Goal: Information Seeking & Learning: Learn about a topic

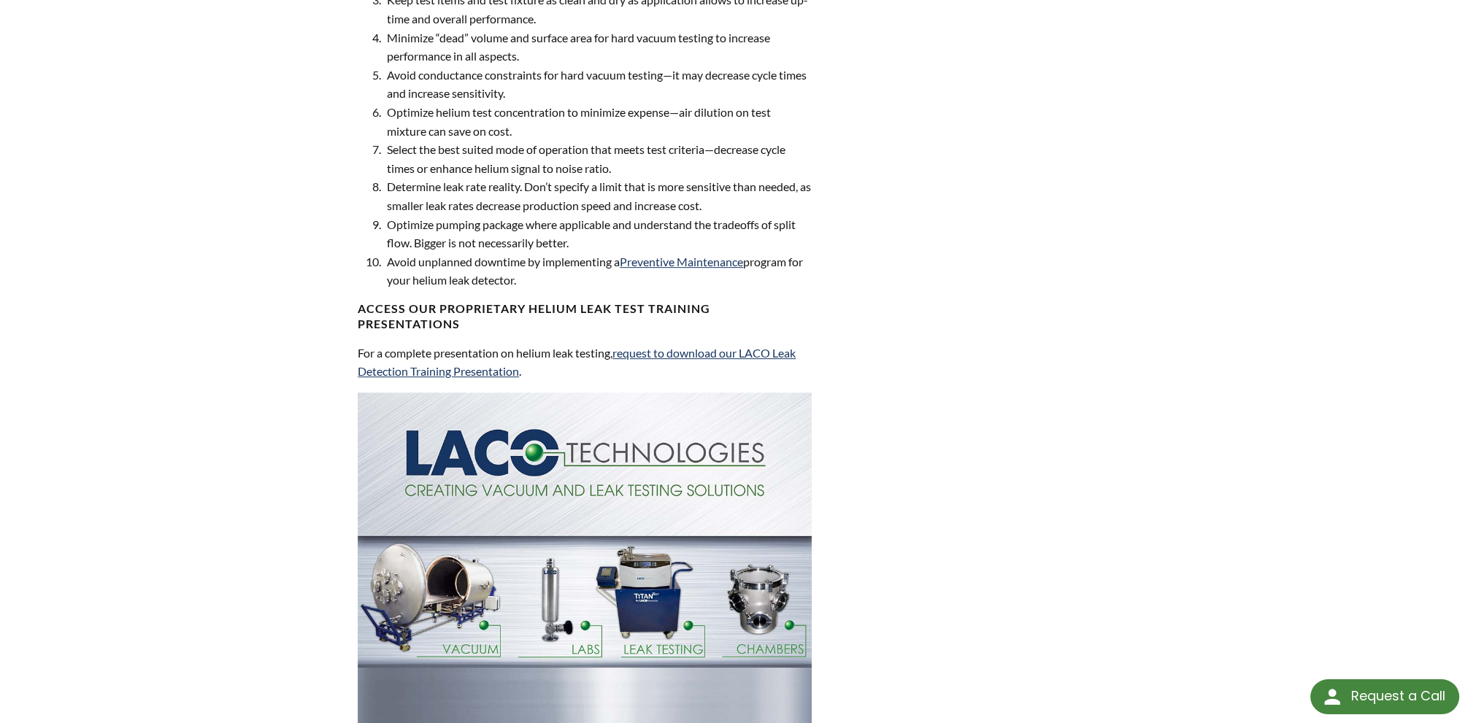
scroll to position [963, 0]
click at [667, 355] on link "request to download our LACO Leak Detection Training Presentation" at bounding box center [577, 362] width 438 height 33
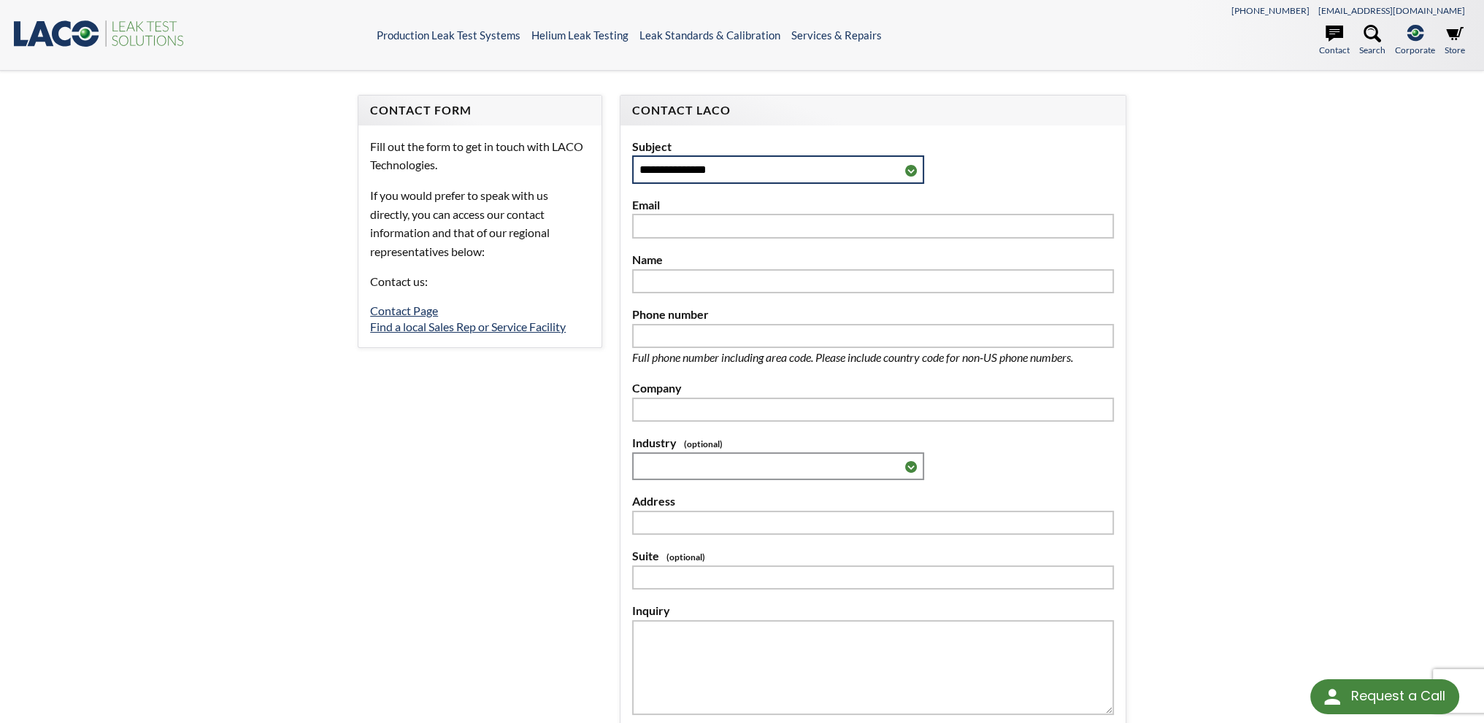
click at [684, 174] on select "**********" at bounding box center [778, 169] width 292 height 28
select select
click at [684, 174] on select "**********" at bounding box center [778, 169] width 292 height 28
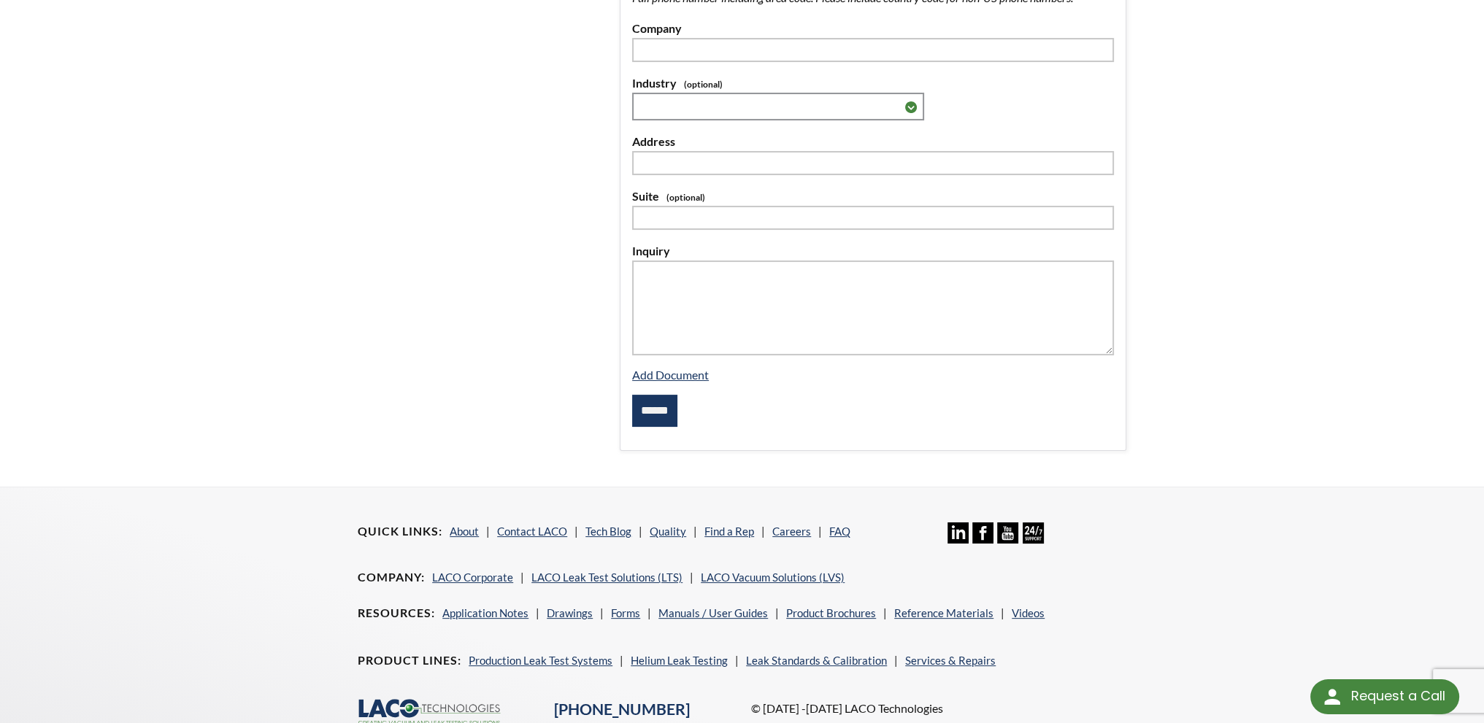
scroll to position [365, 0]
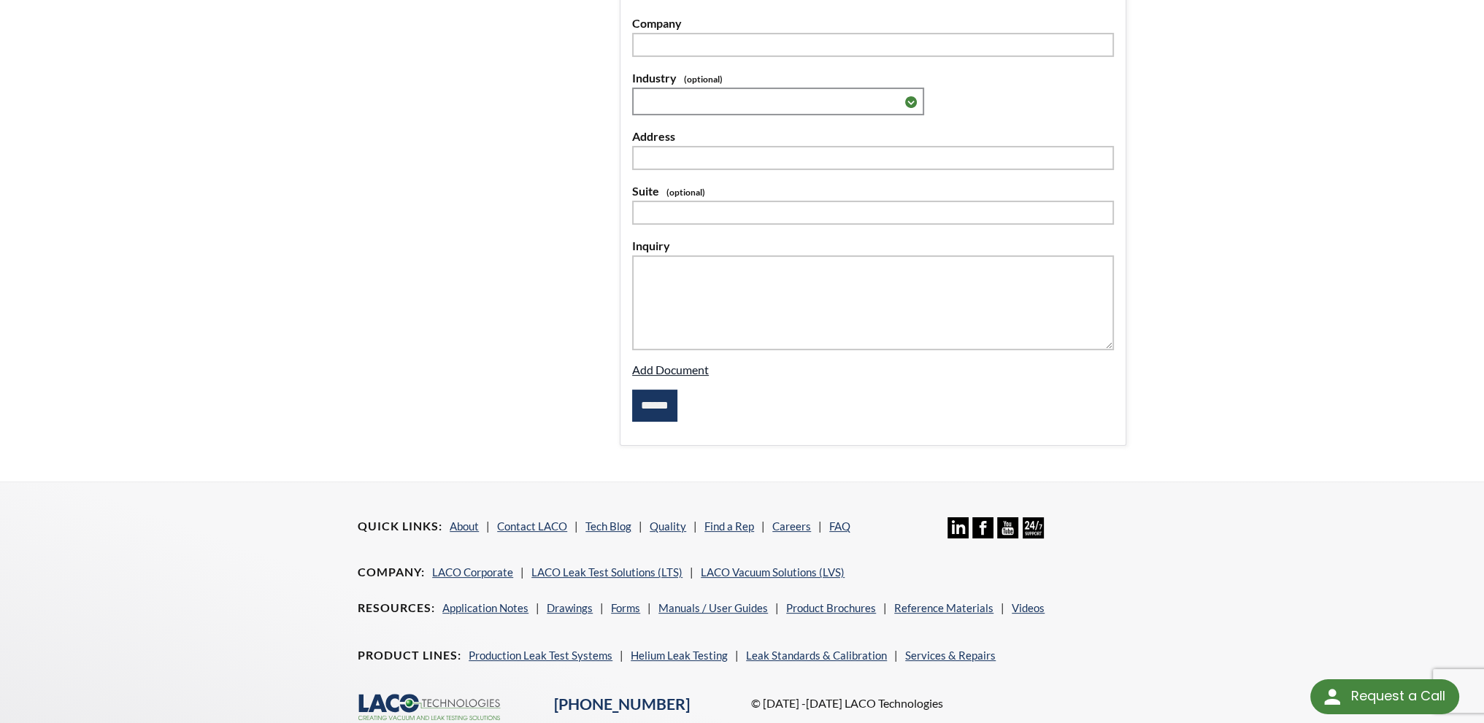
click at [680, 364] on link "Add Document" at bounding box center [670, 370] width 77 height 14
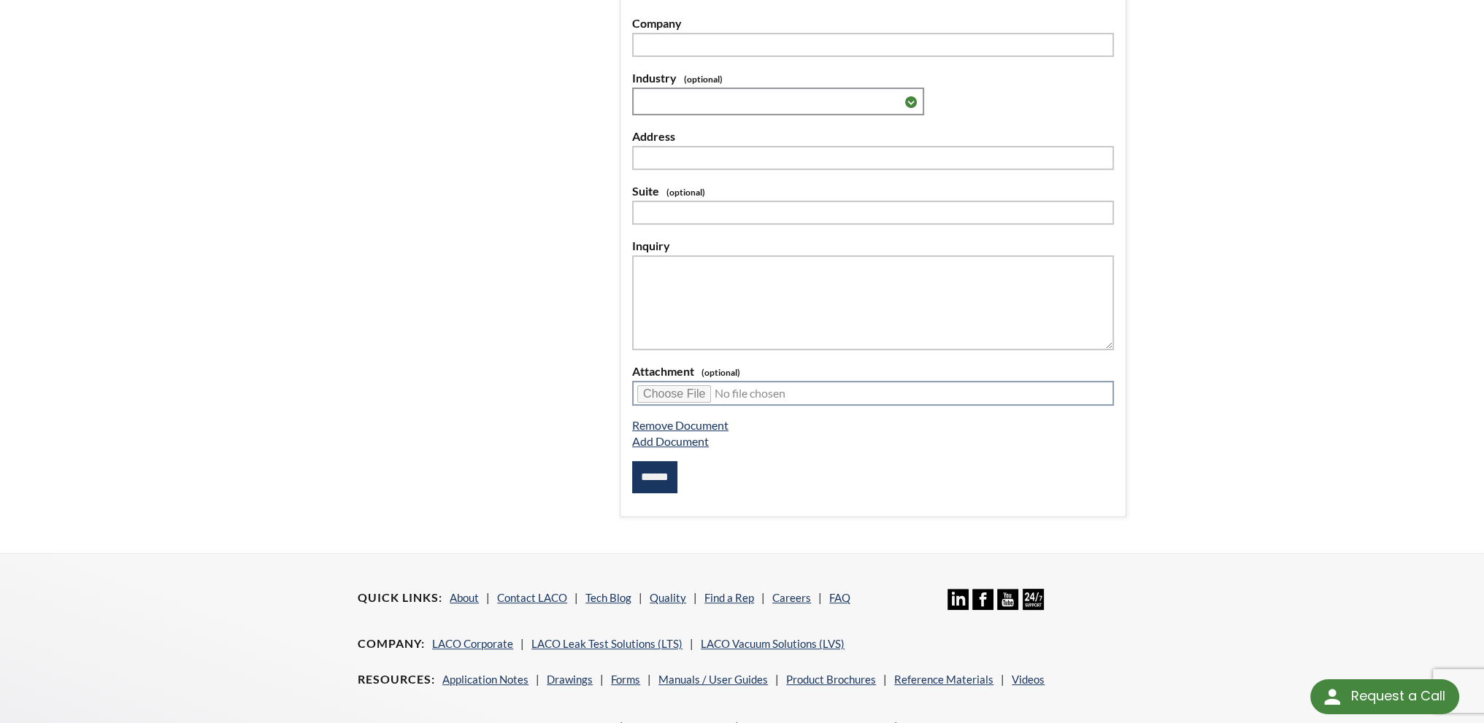
click at [689, 388] on input "file" at bounding box center [873, 393] width 482 height 25
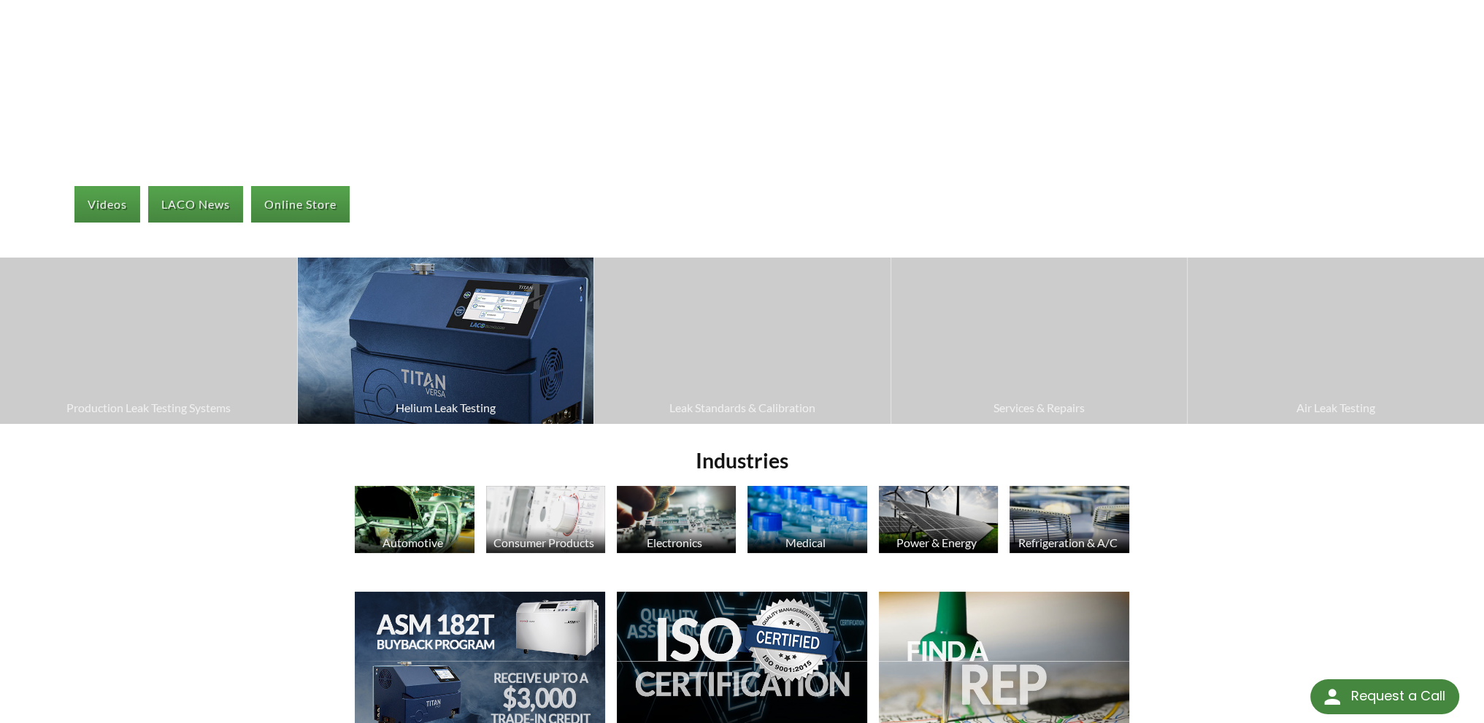
scroll to position [73, 0]
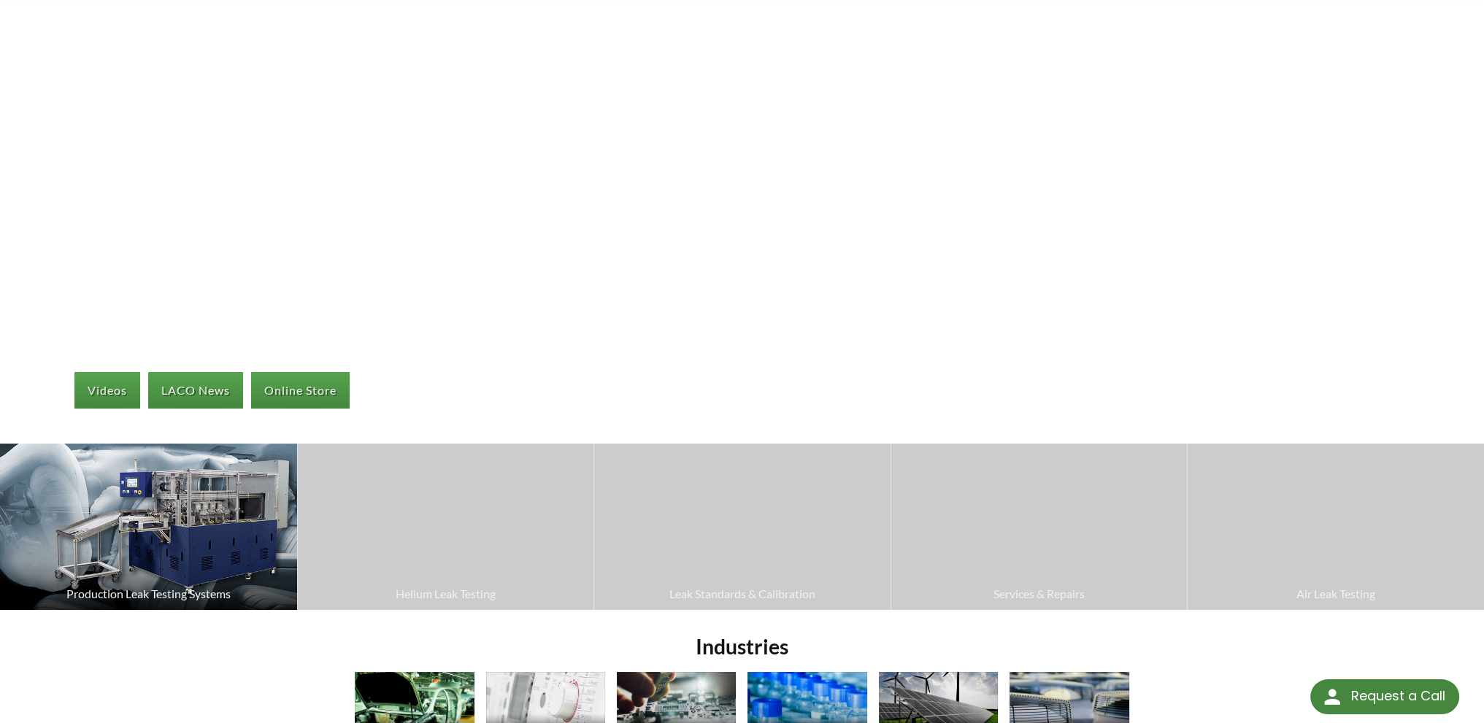
click at [171, 537] on img at bounding box center [148, 527] width 297 height 166
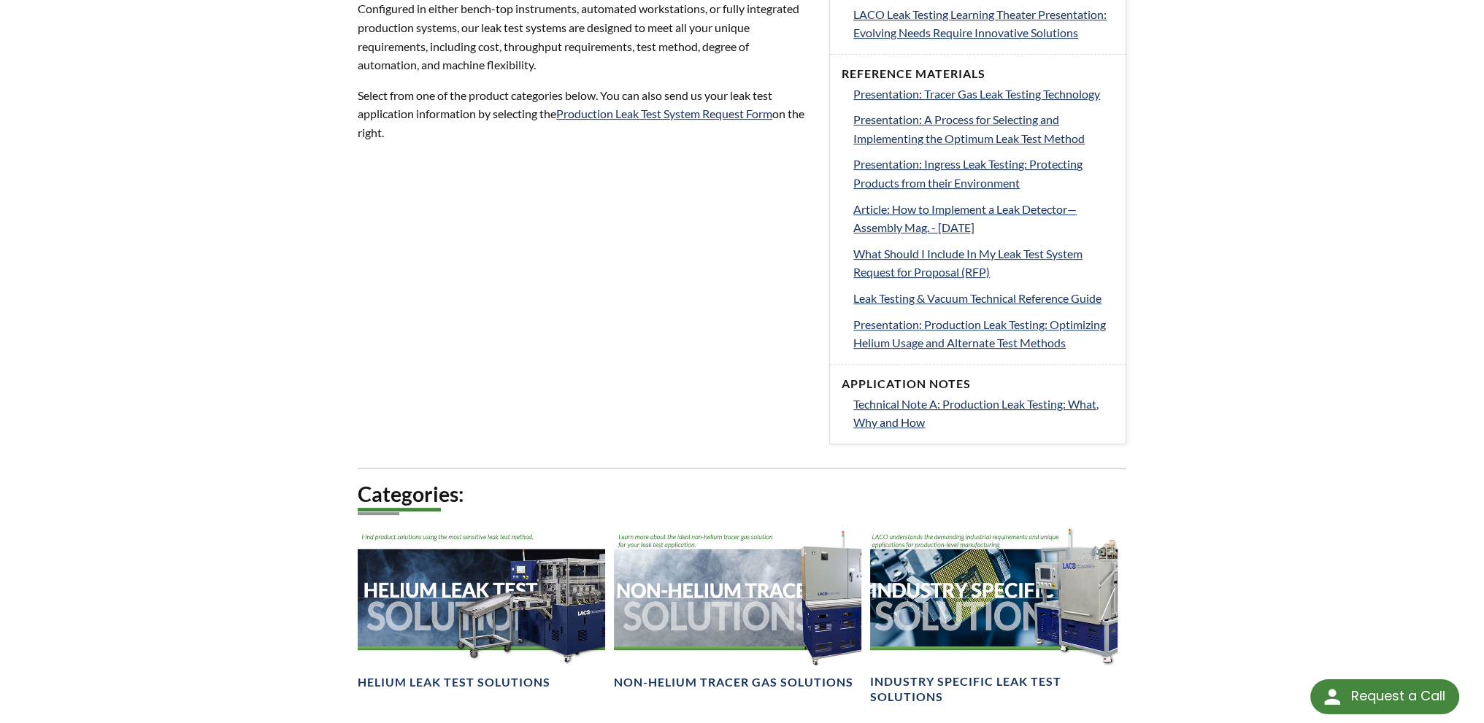
scroll to position [876, 0]
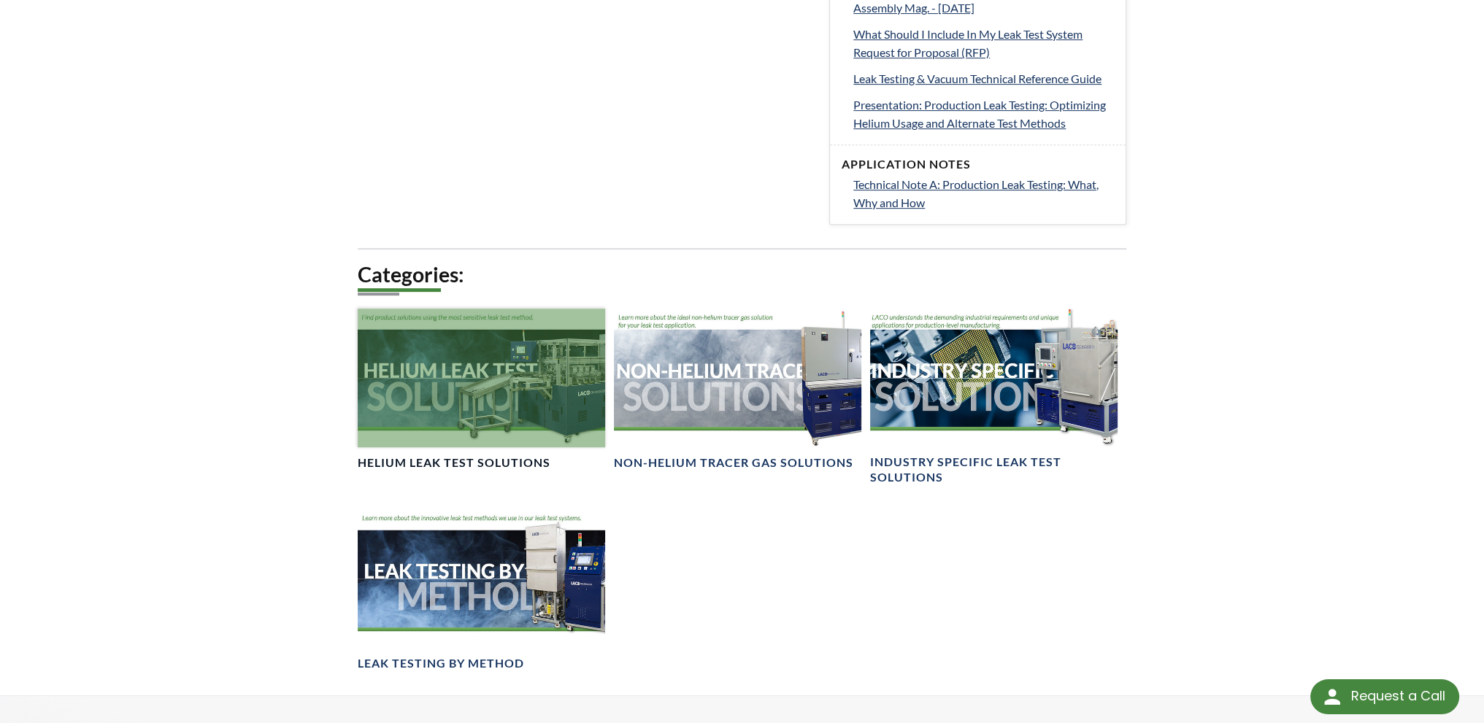
click at [505, 387] on div at bounding box center [481, 378] width 247 height 139
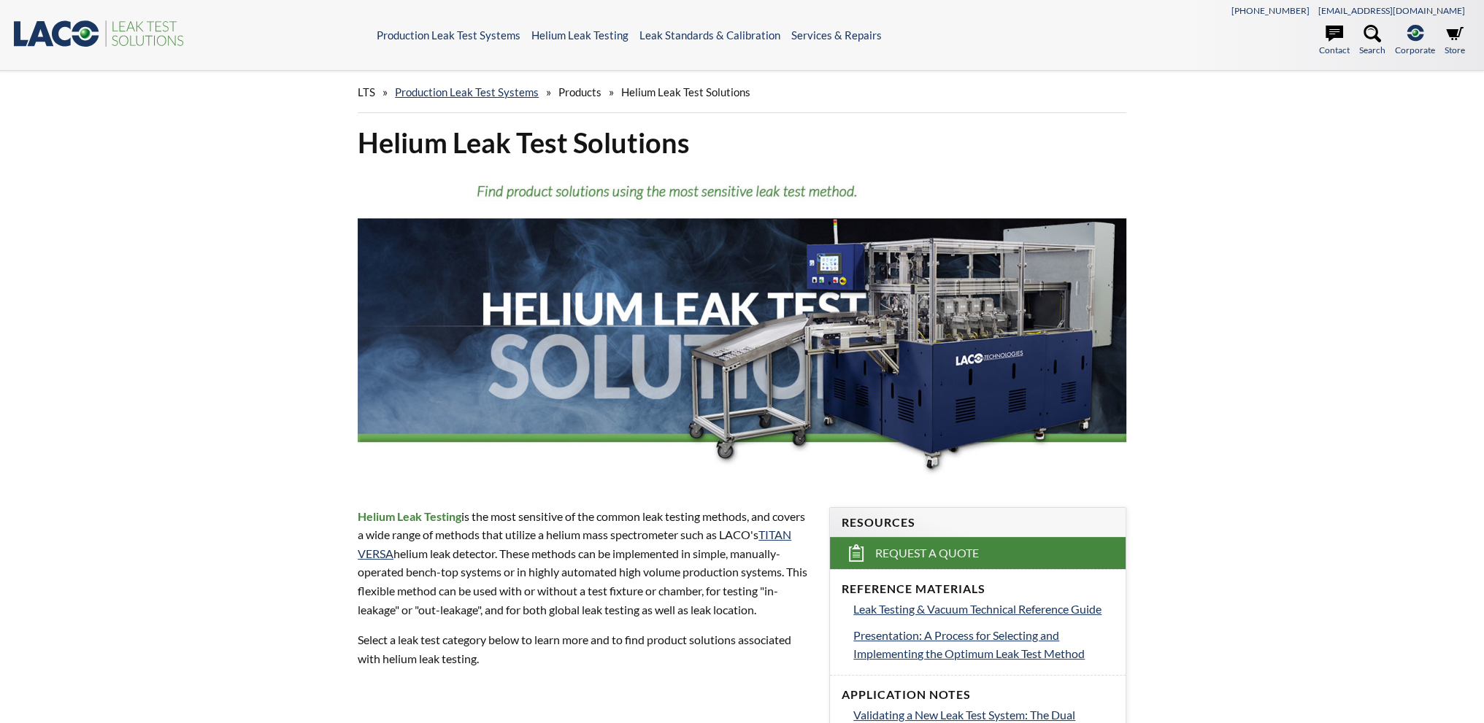
select select
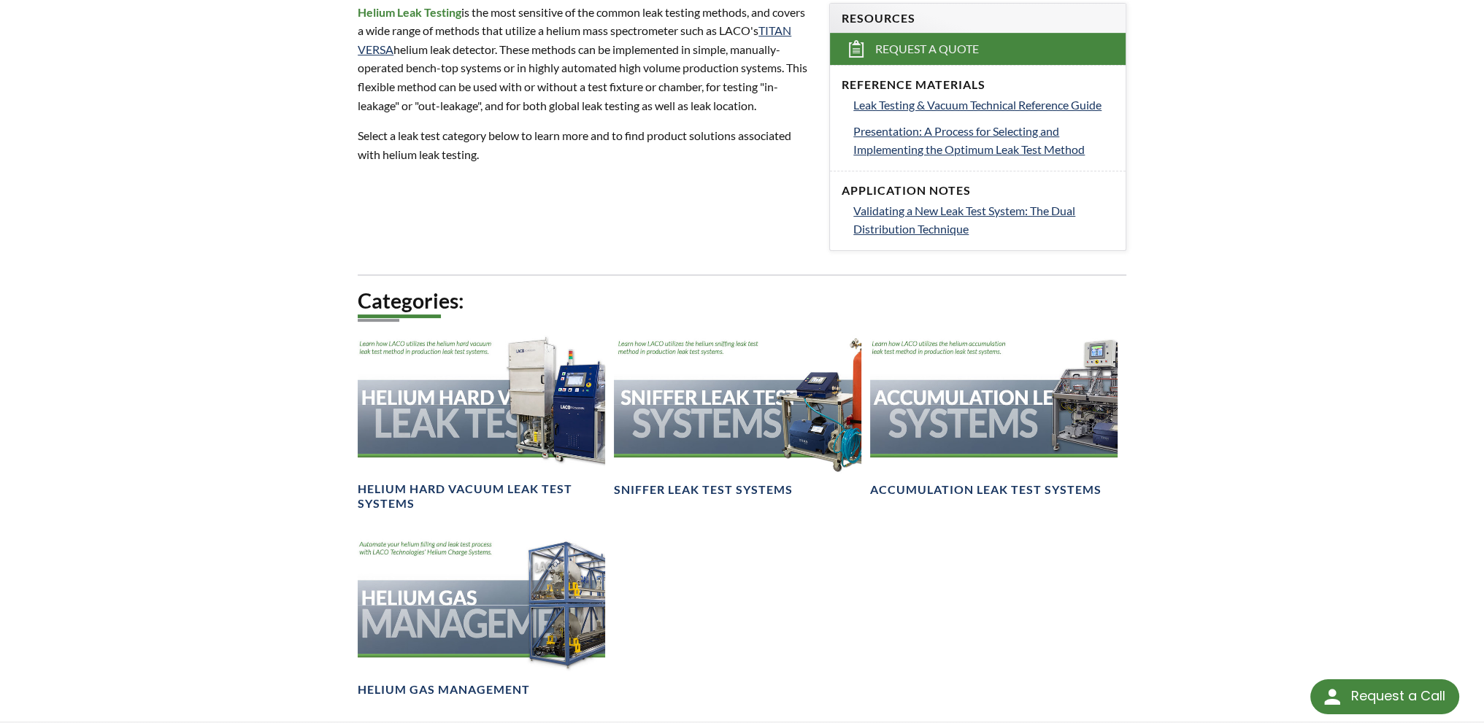
scroll to position [511, 0]
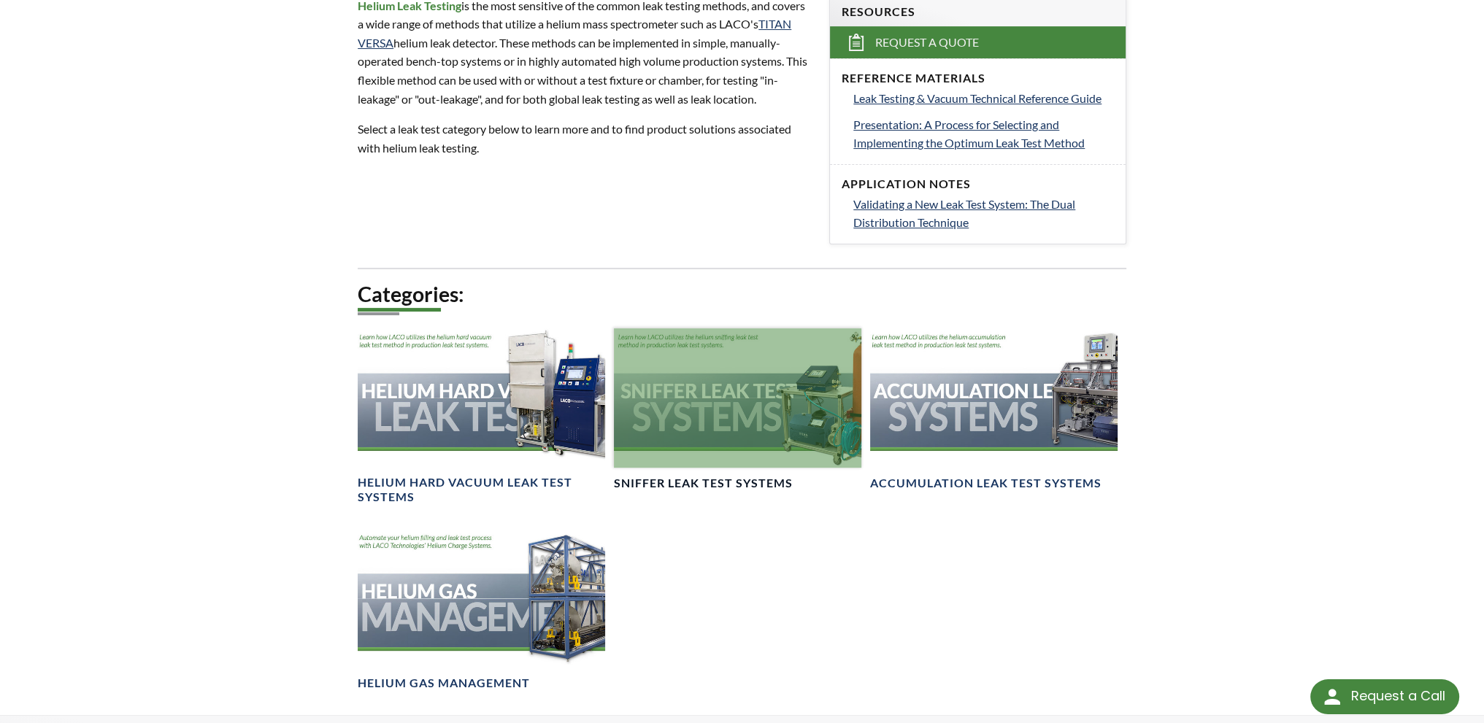
click at [715, 410] on div at bounding box center [737, 397] width 247 height 139
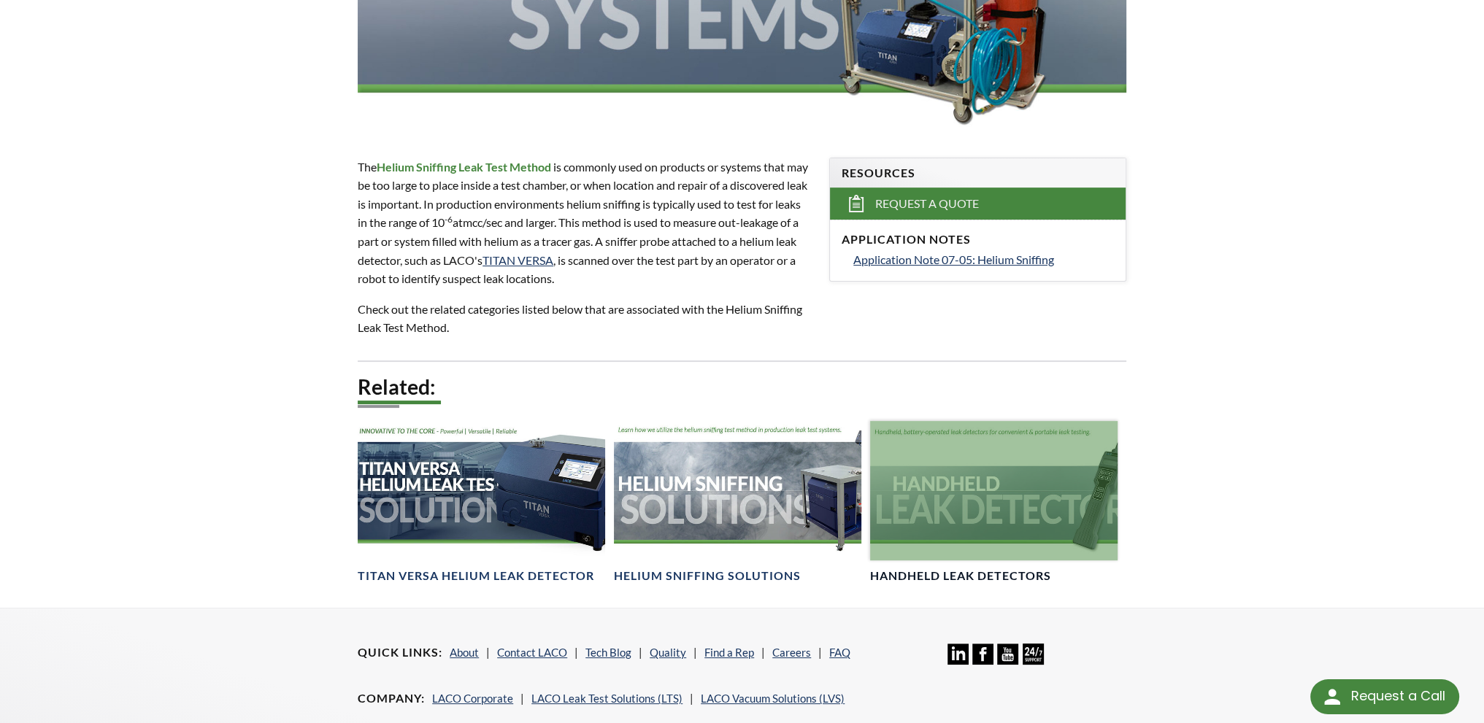
scroll to position [365, 0]
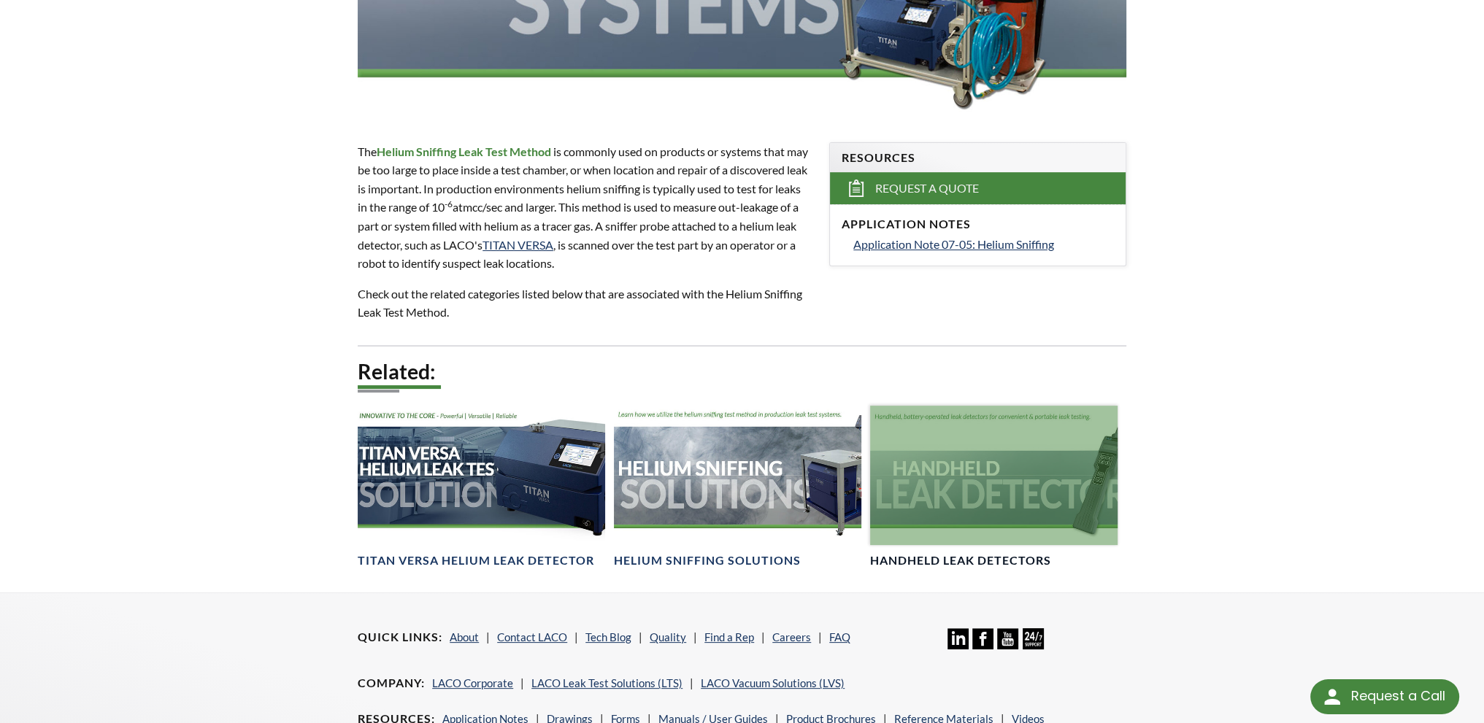
click at [1000, 472] on div at bounding box center [993, 475] width 247 height 139
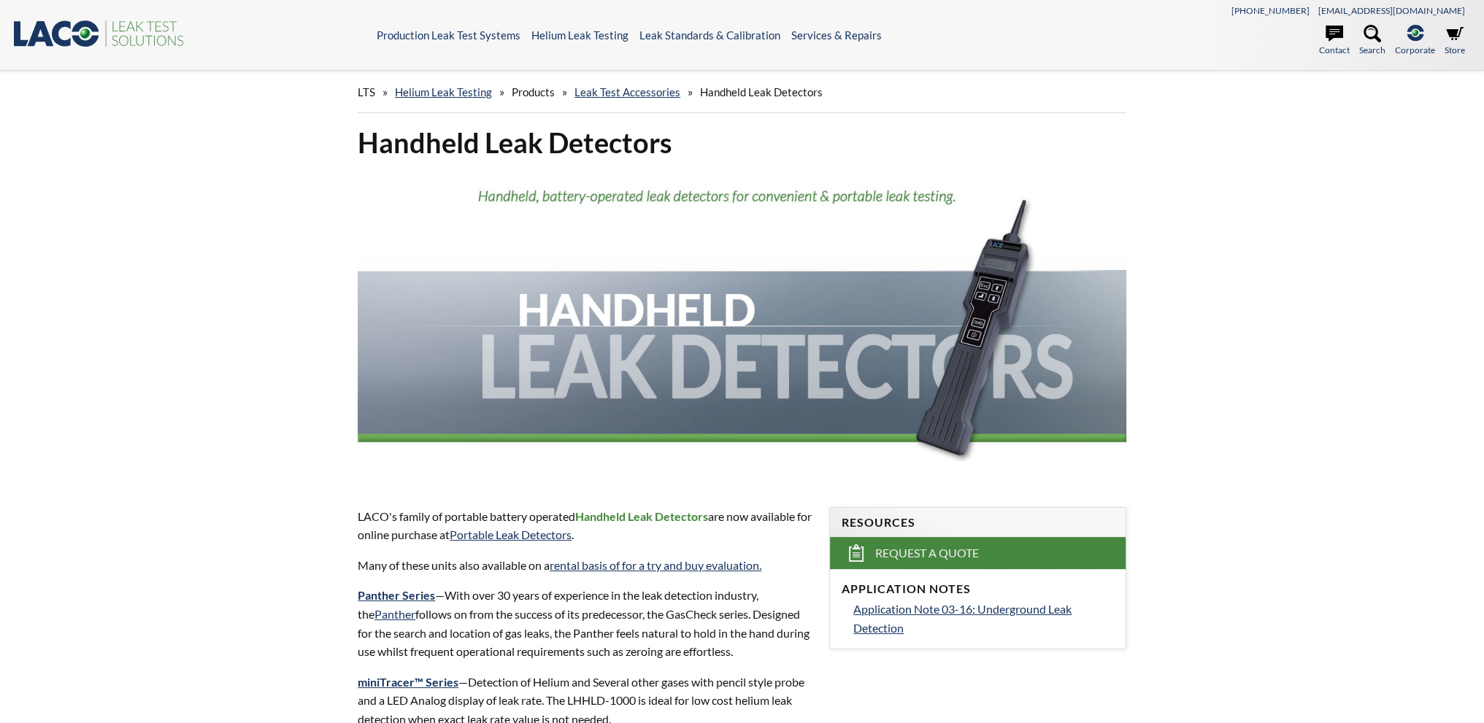
select select
click at [449, 91] on link "Helium Leak Testing" at bounding box center [443, 91] width 97 height 13
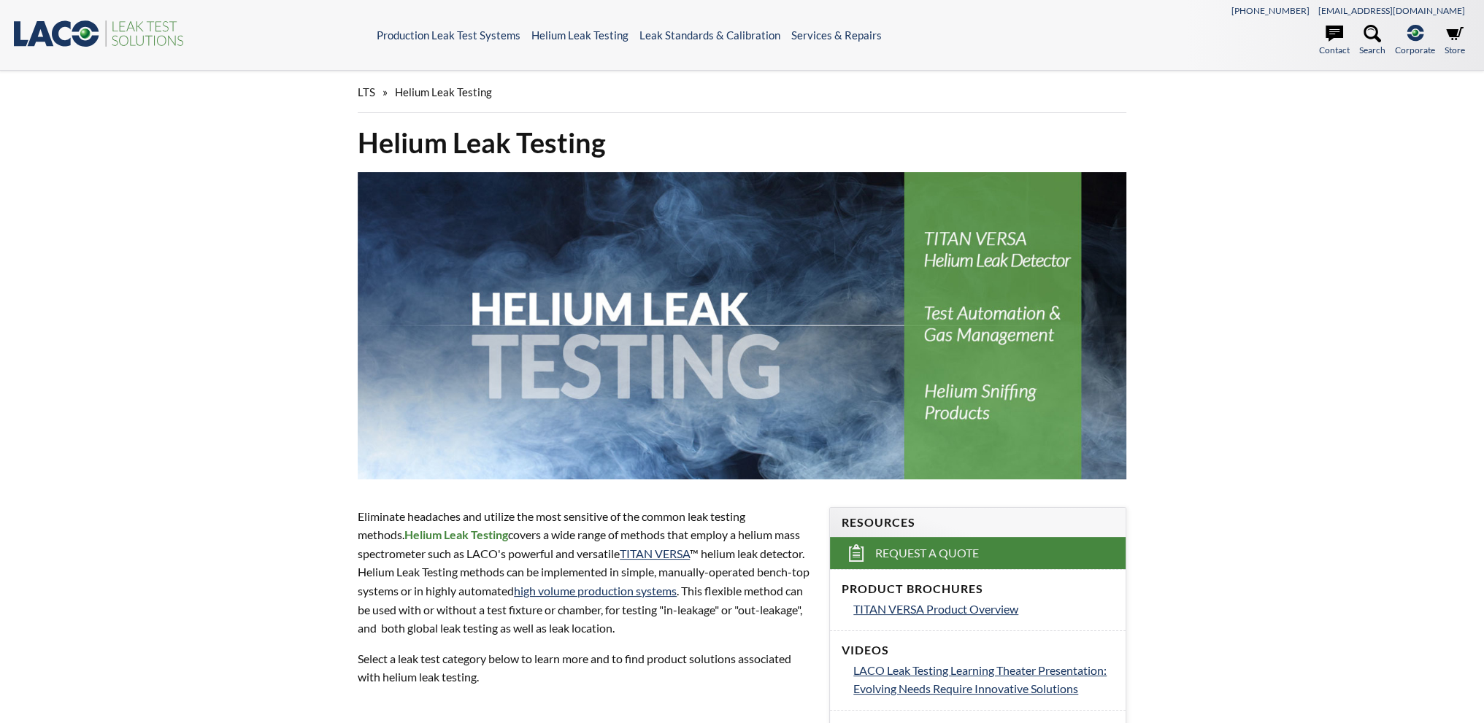
select select
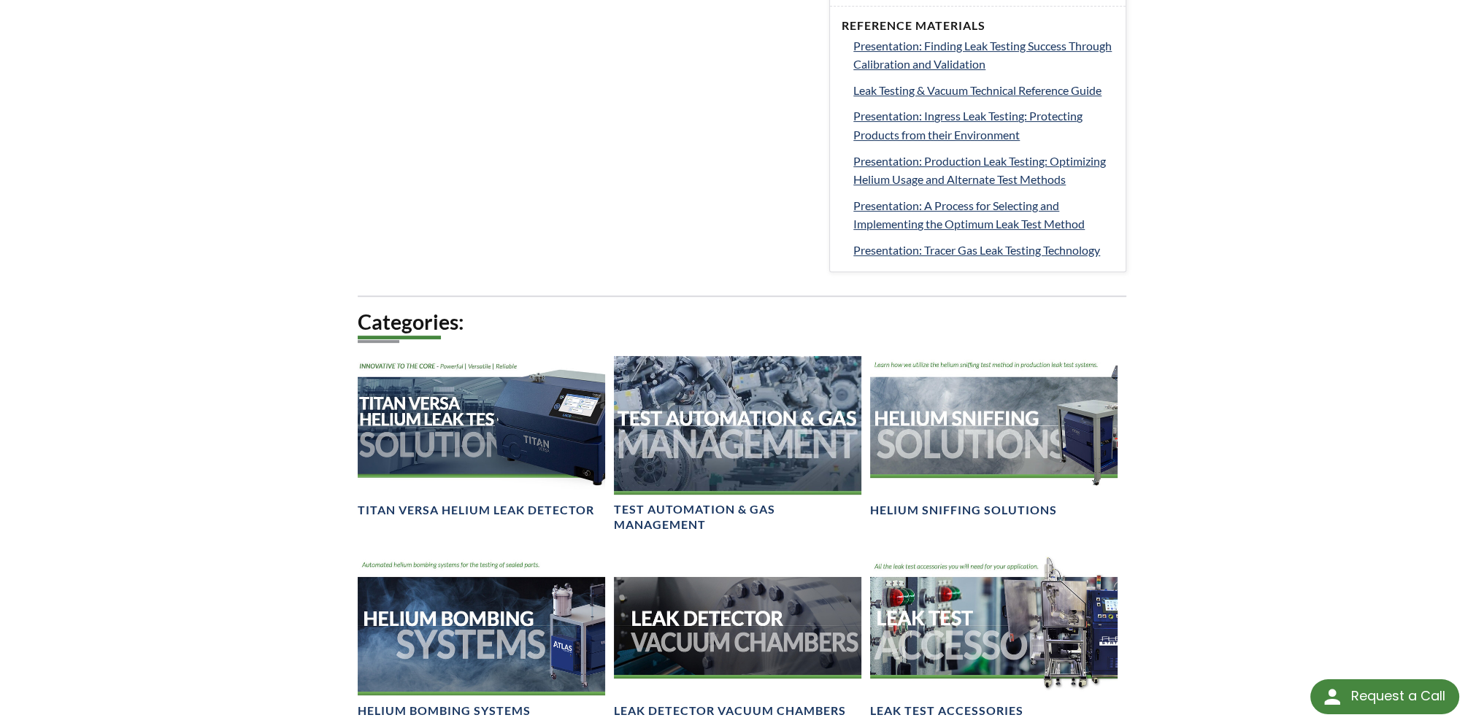
scroll to position [803, 0]
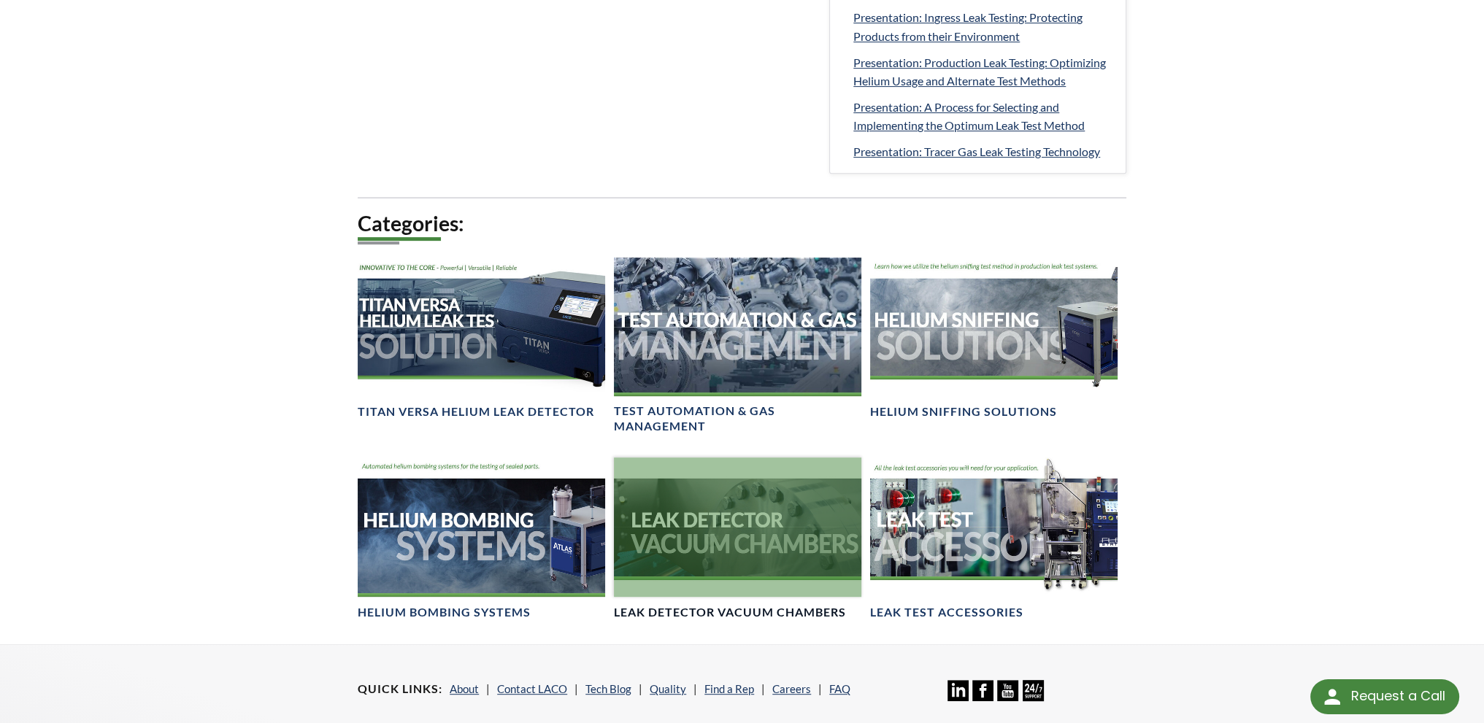
click at [794, 520] on div at bounding box center [737, 527] width 247 height 139
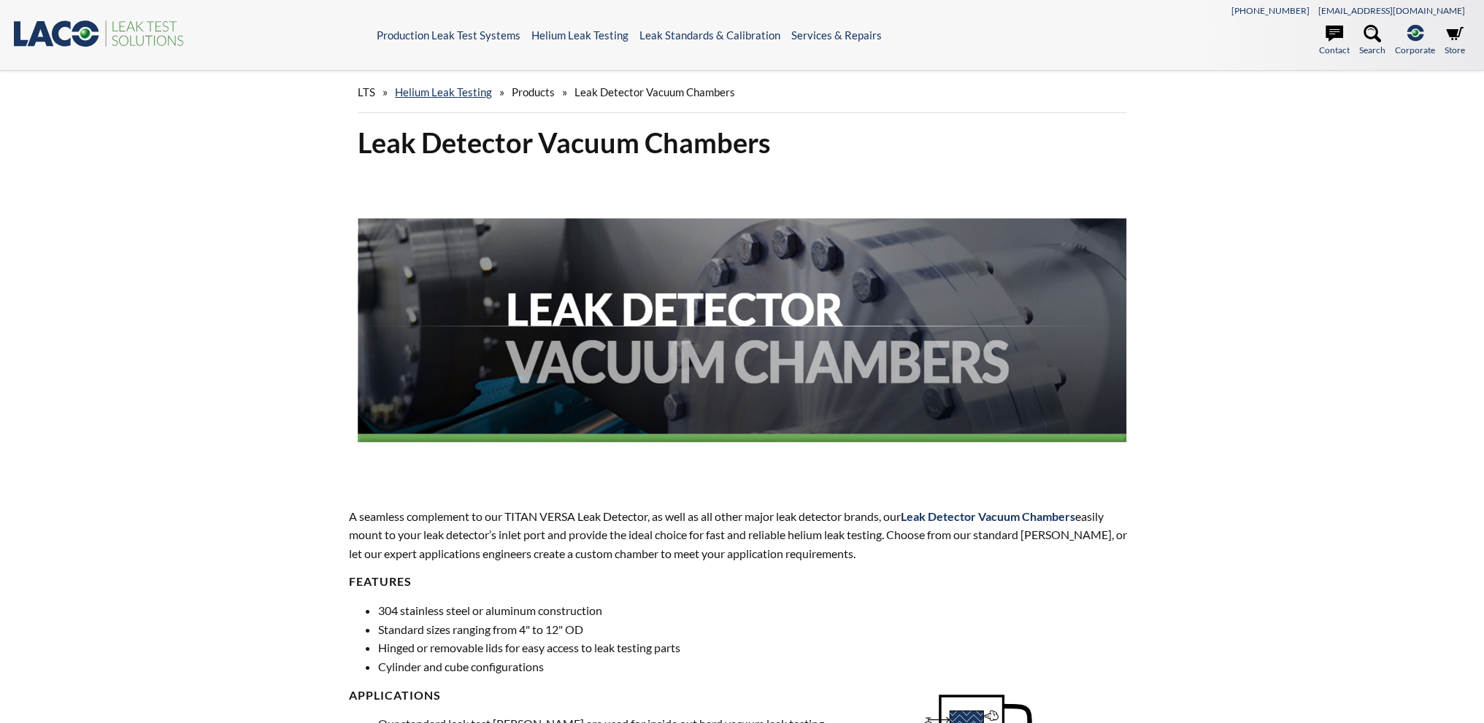
select select
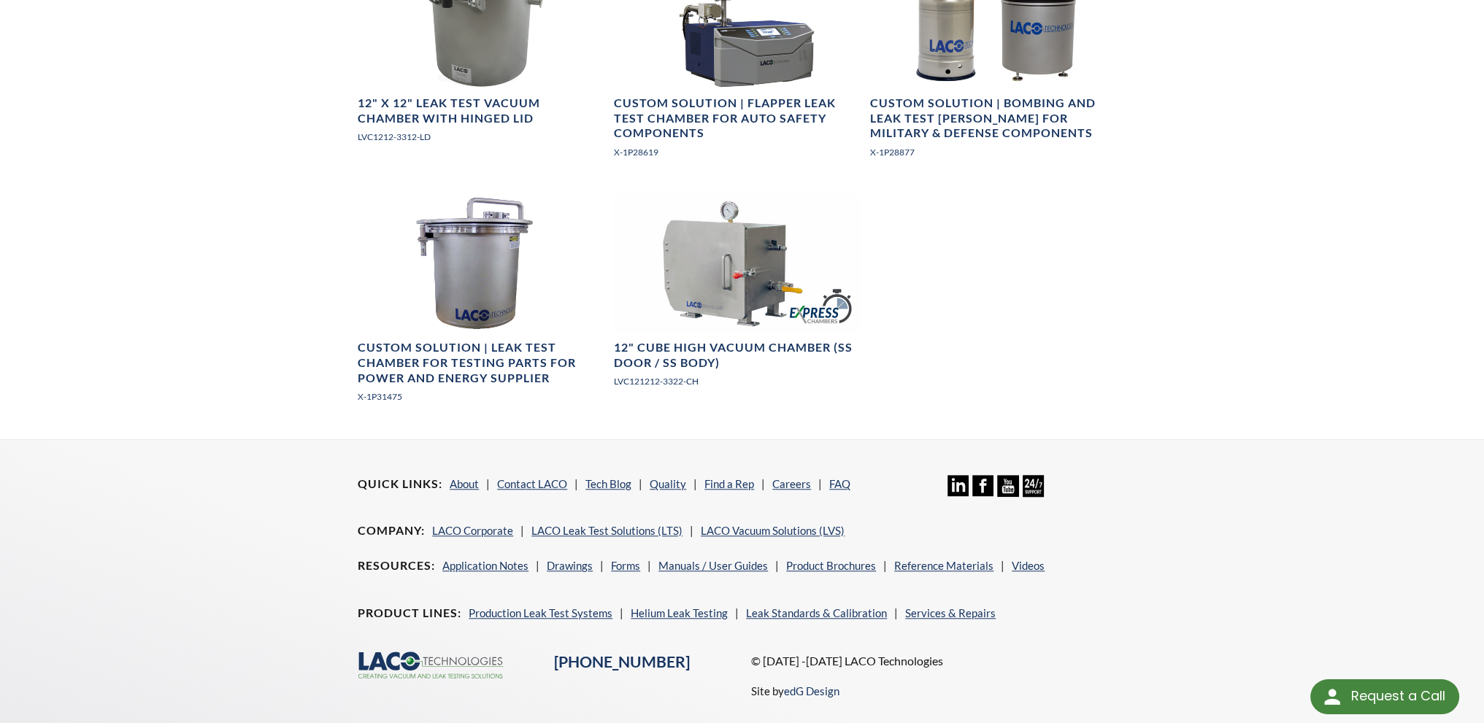
scroll to position [1751, 0]
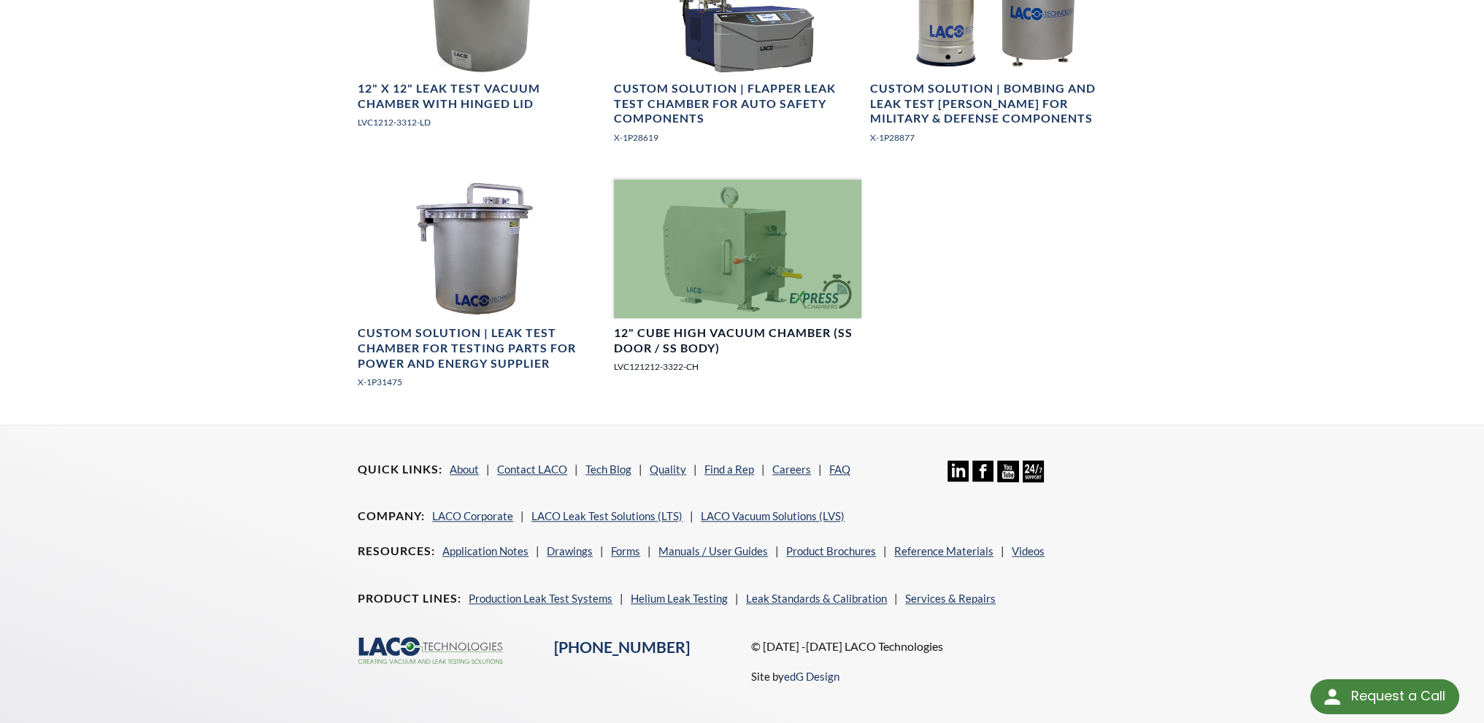
click at [741, 249] on div at bounding box center [737, 249] width 247 height 139
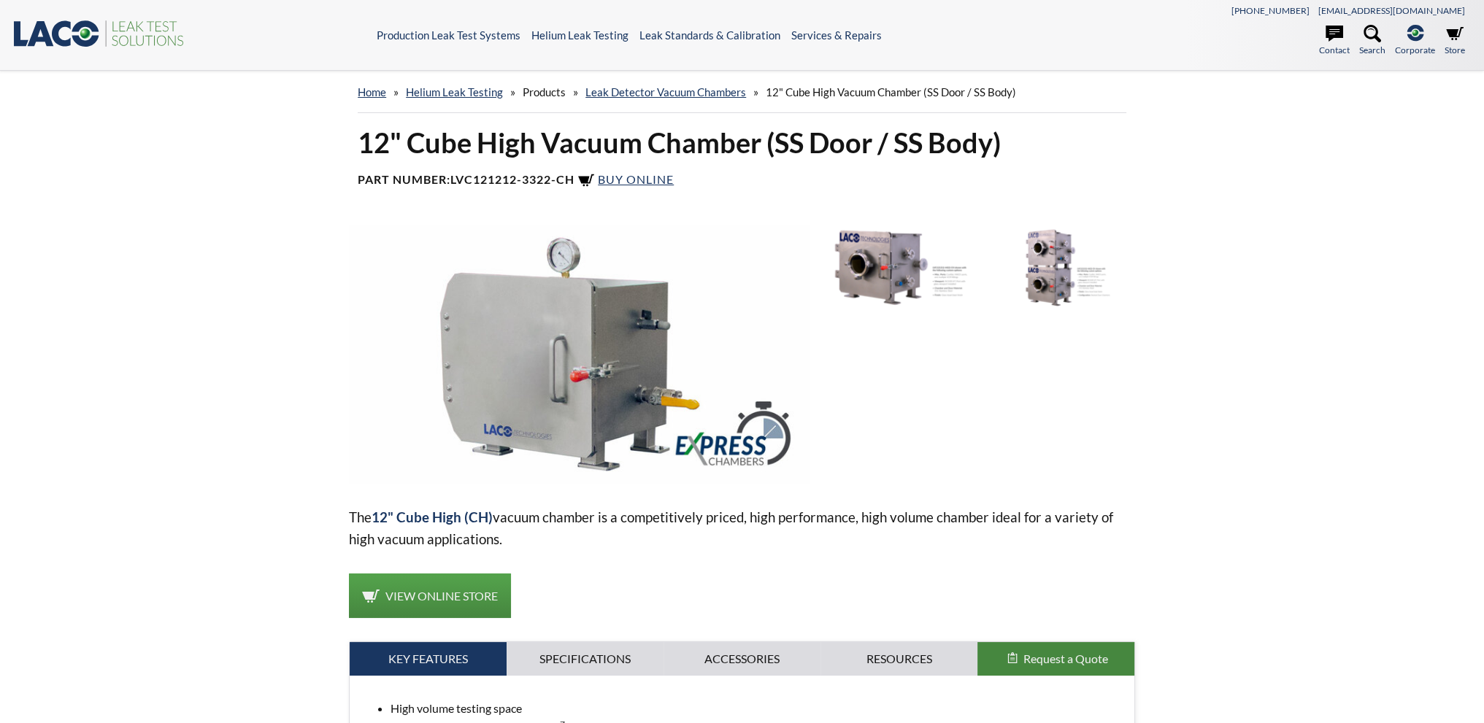
select select
click at [870, 258] on img at bounding box center [895, 267] width 150 height 84
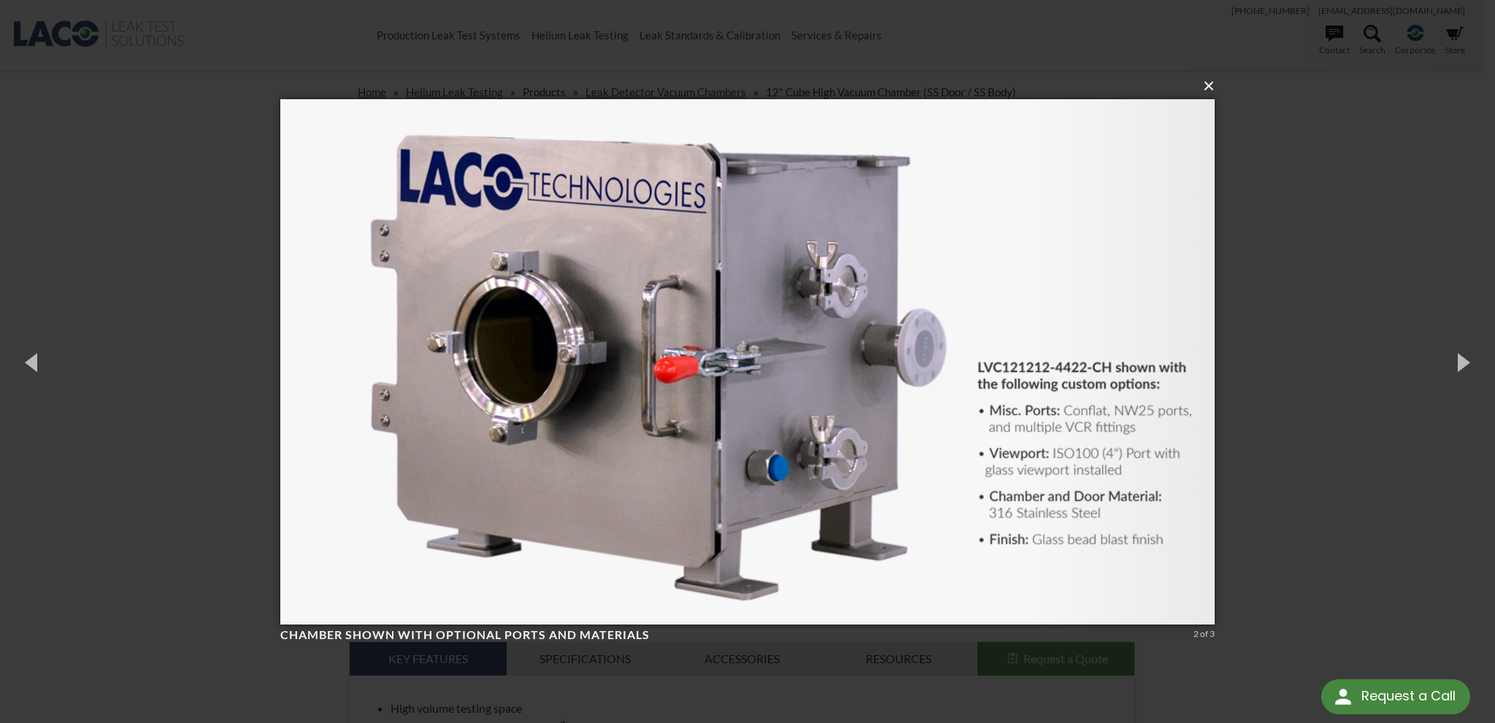
click at [1208, 87] on button "×" at bounding box center [752, 86] width 934 height 32
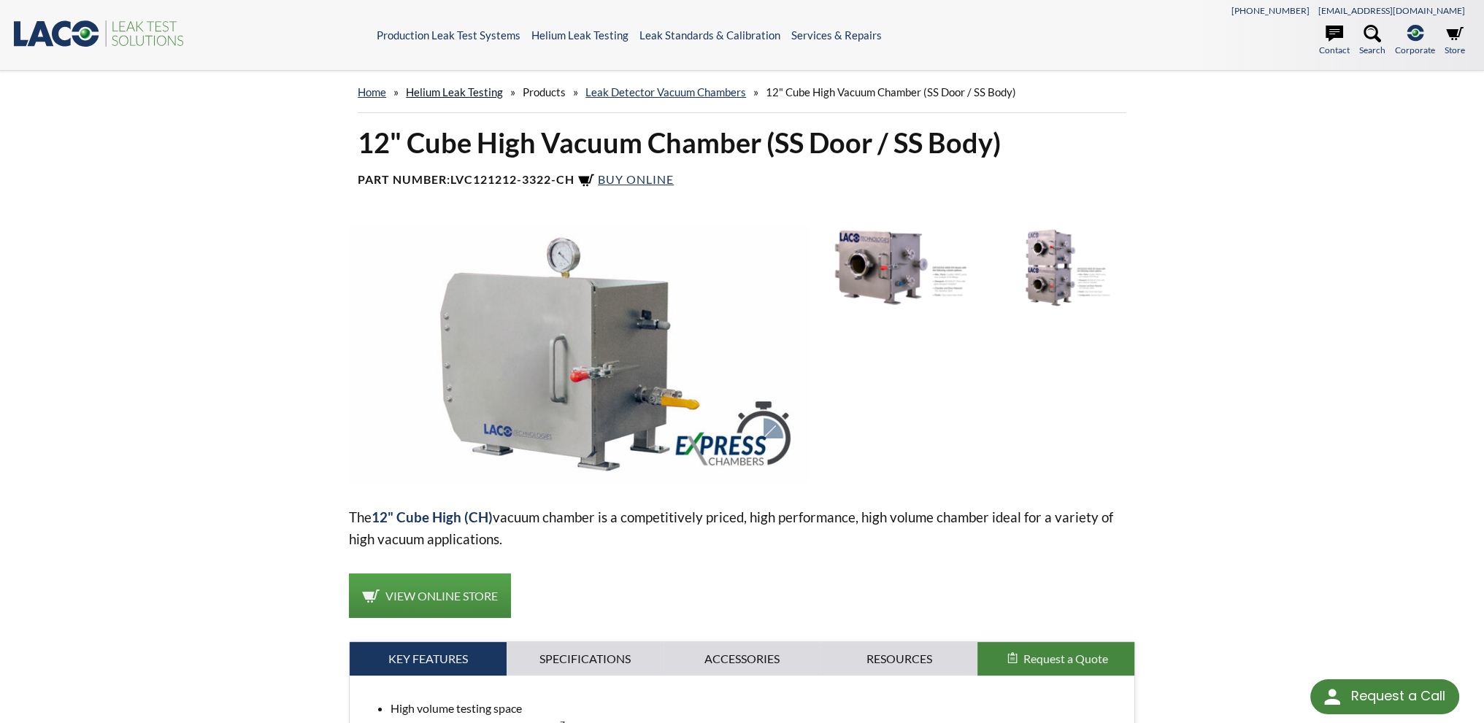
click at [463, 93] on link "Helium Leak Testing" at bounding box center [454, 91] width 97 height 13
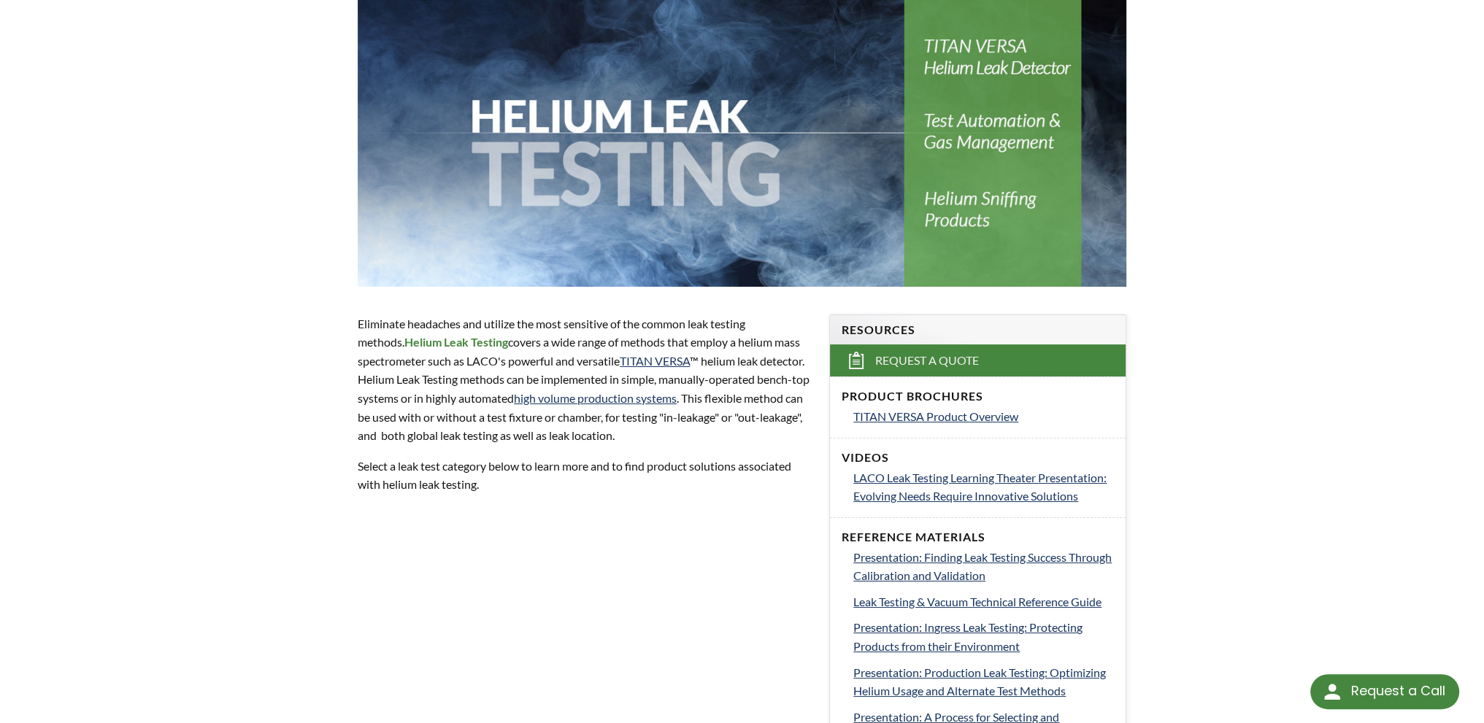
scroll to position [365, 0]
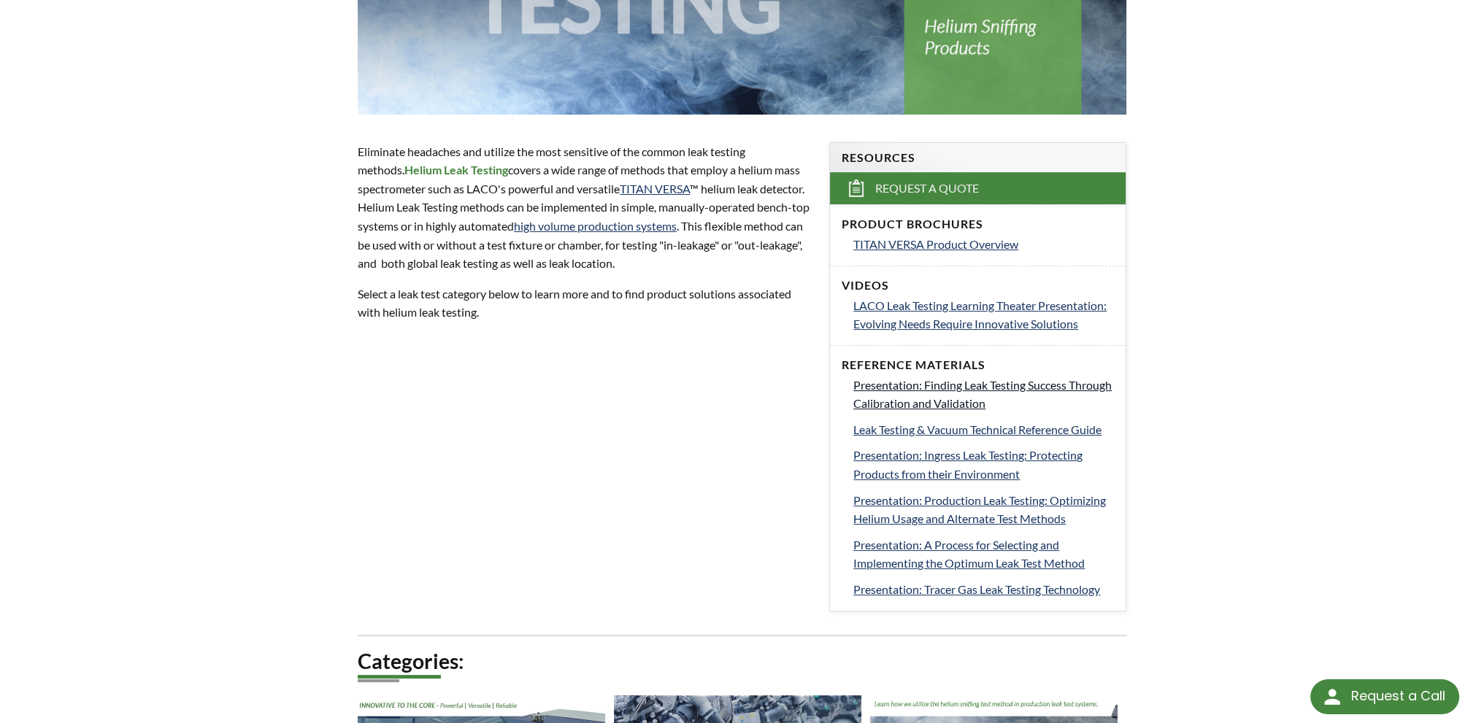
click at [983, 386] on span "Presentation: Finding Leak Testing Success Through Calibration and Validation" at bounding box center [982, 394] width 258 height 33
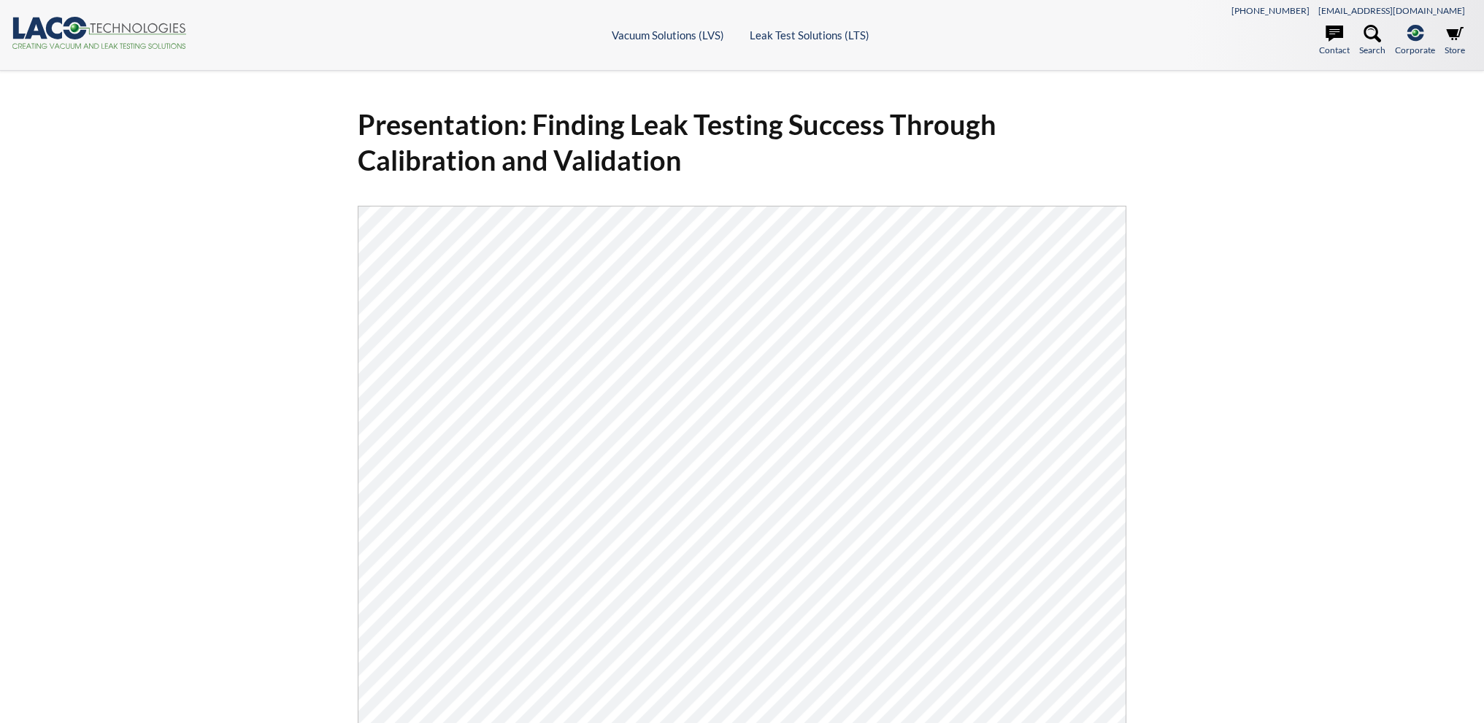
select select
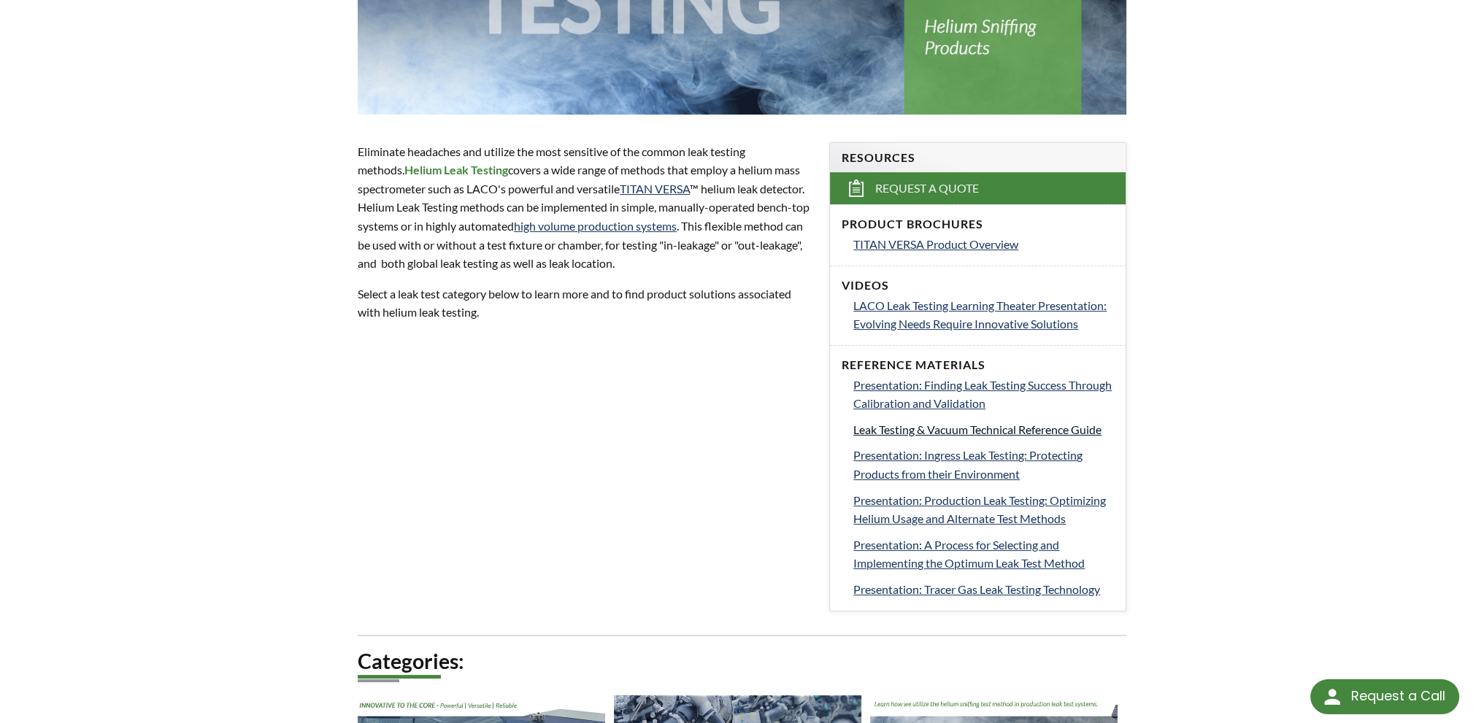
click at [931, 431] on span "Leak Testing & Vacuum Technical Reference Guide" at bounding box center [977, 430] width 248 height 14
click at [963, 457] on span "Presentation: Ingress Leak Testing: Protecting Products from their Environment" at bounding box center [967, 464] width 229 height 33
click at [952, 548] on span "Presentation: A Process for Selecting and Implementing the Optimum Leak Test Me…" at bounding box center [968, 554] width 231 height 33
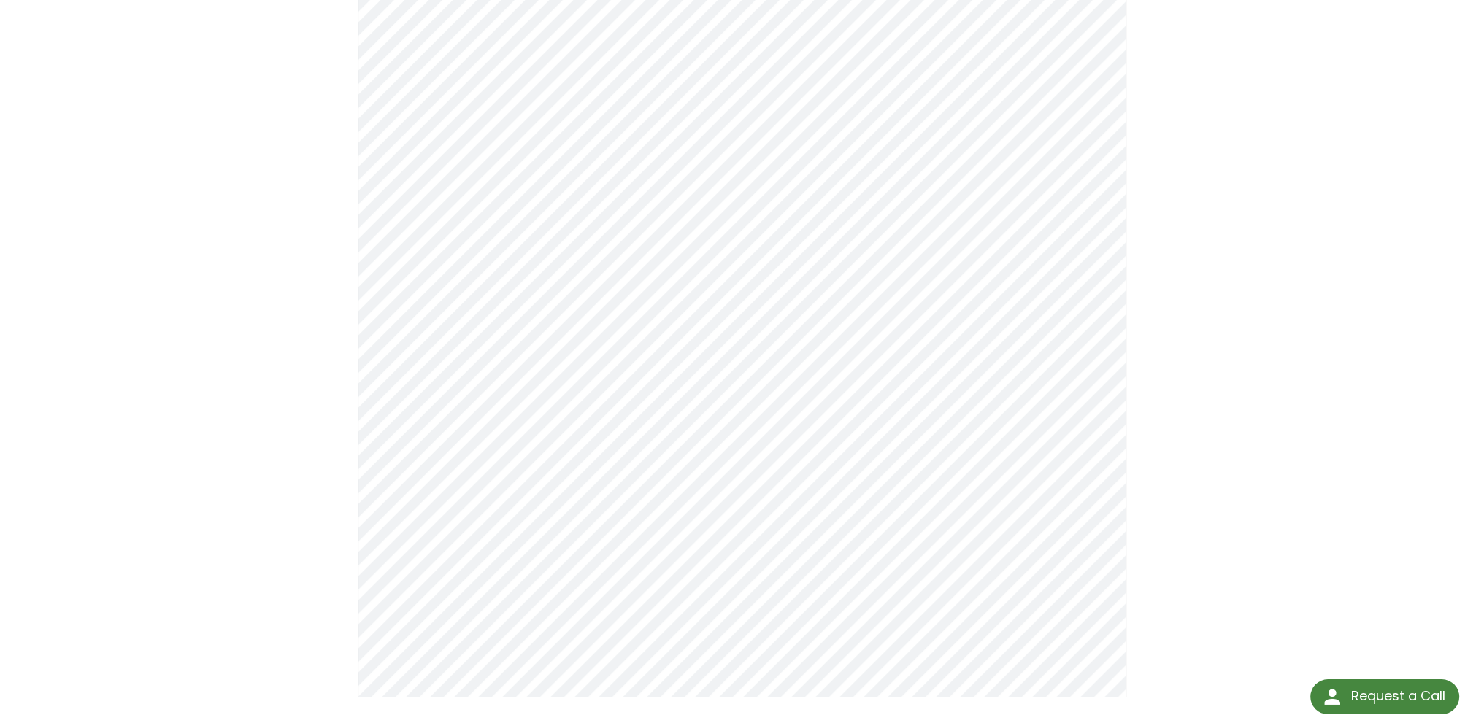
scroll to position [219, 0]
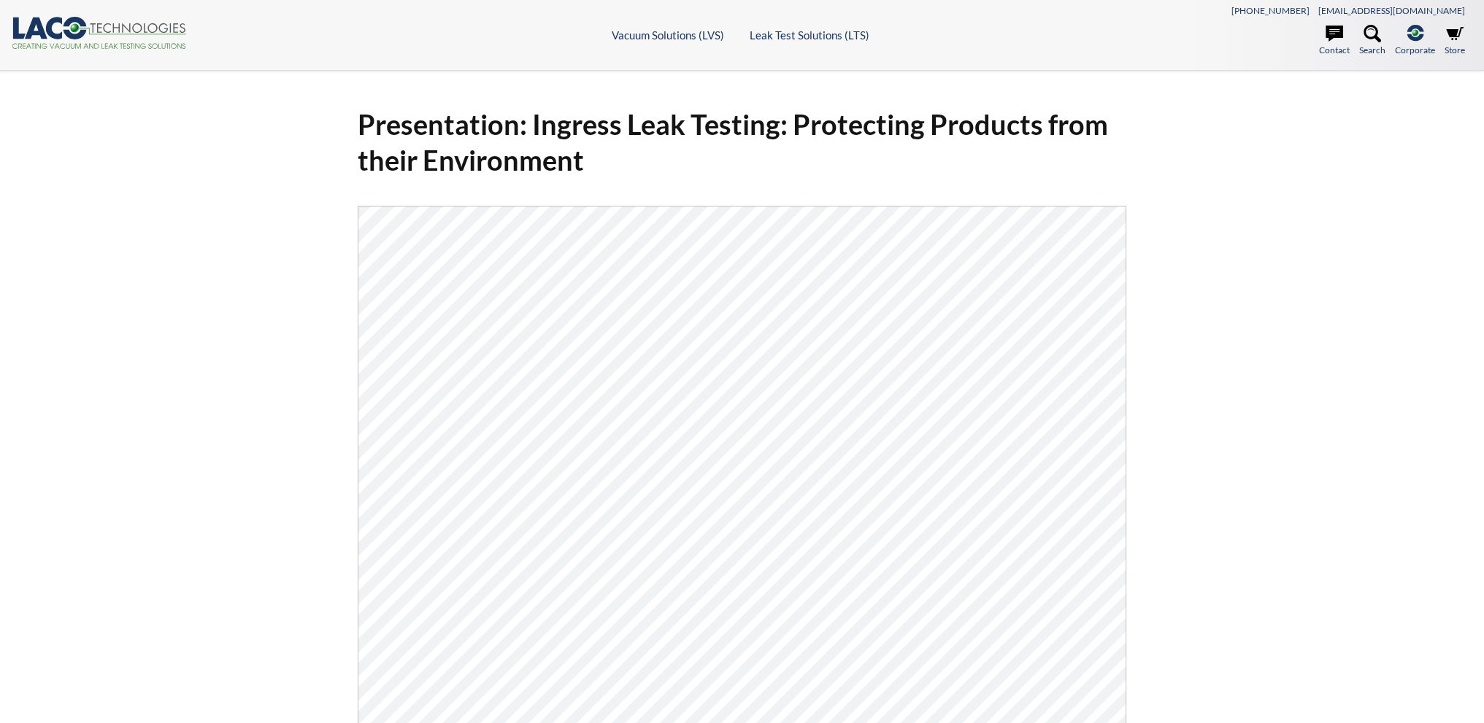
select select
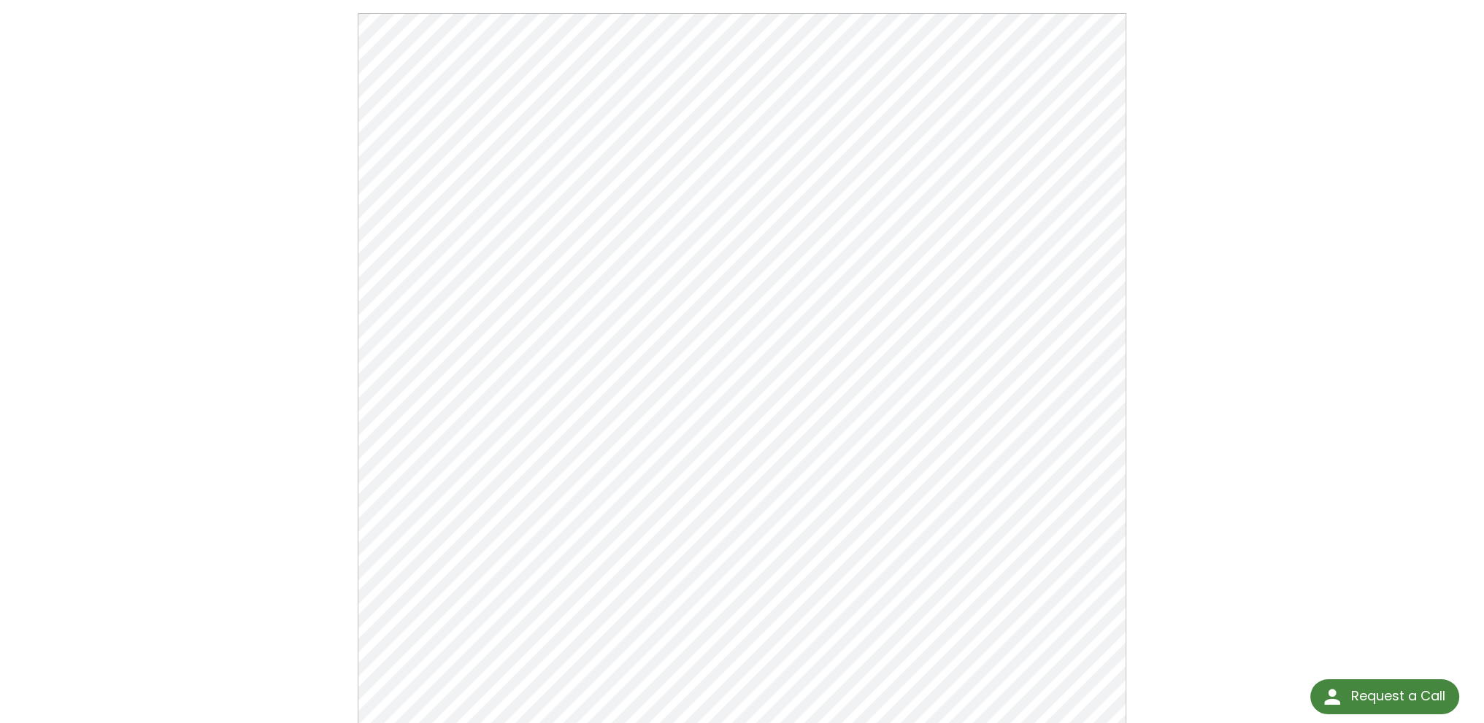
scroll to position [219, 0]
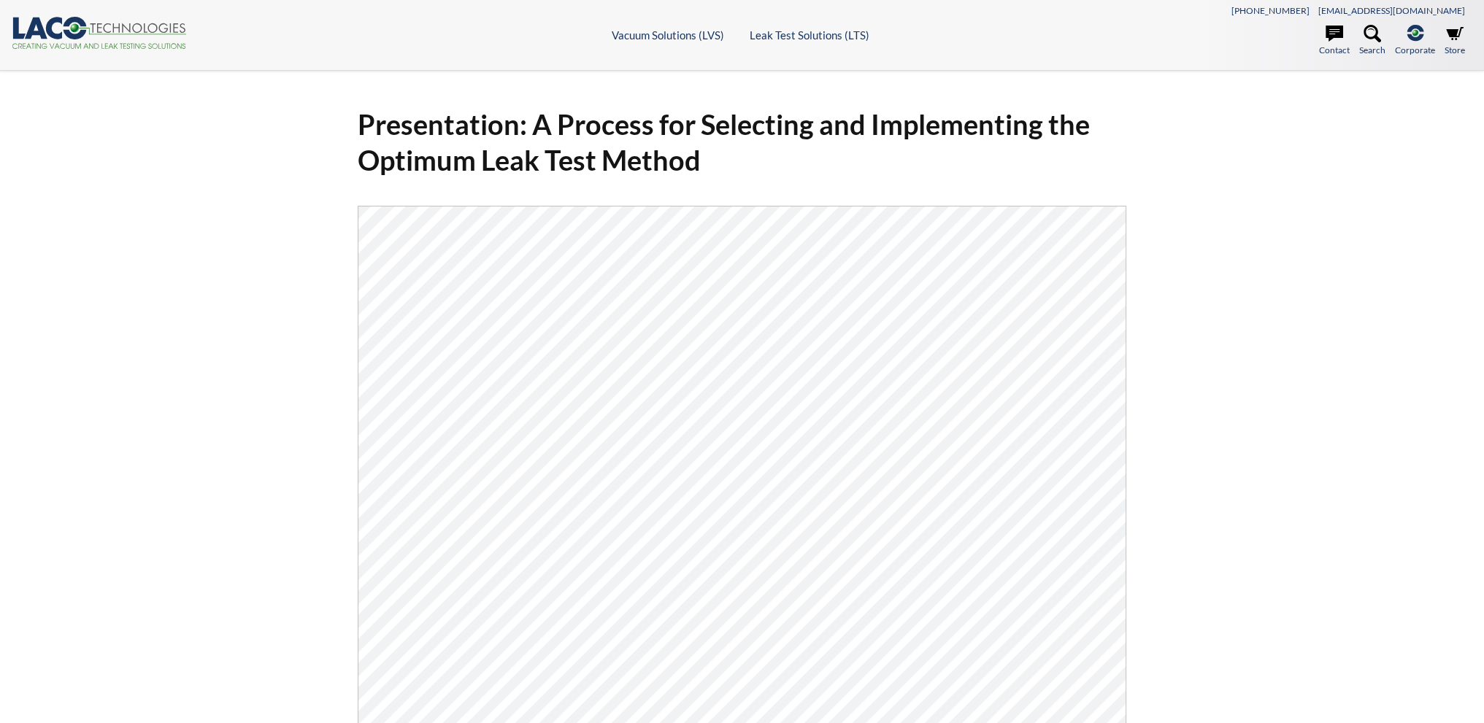
select select
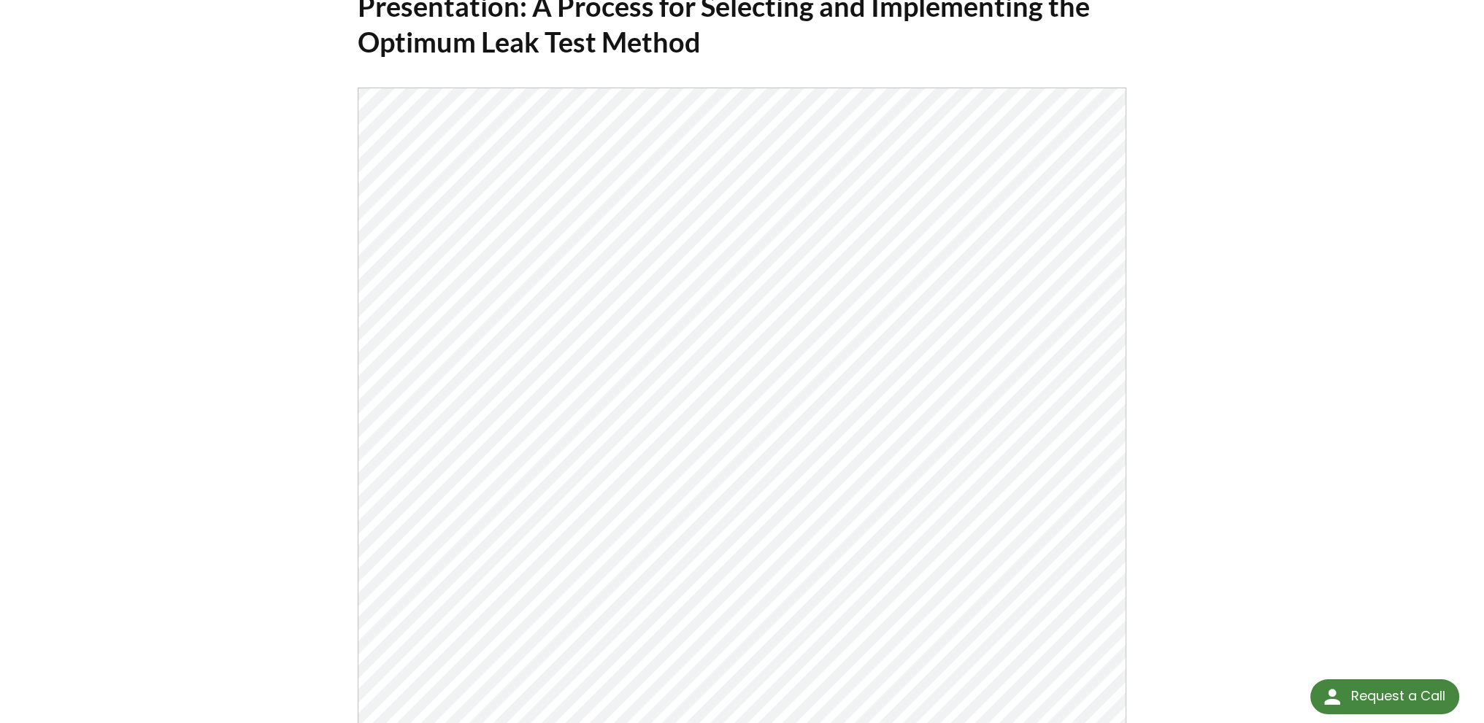
scroll to position [146, 0]
